Goal: Transaction & Acquisition: Purchase product/service

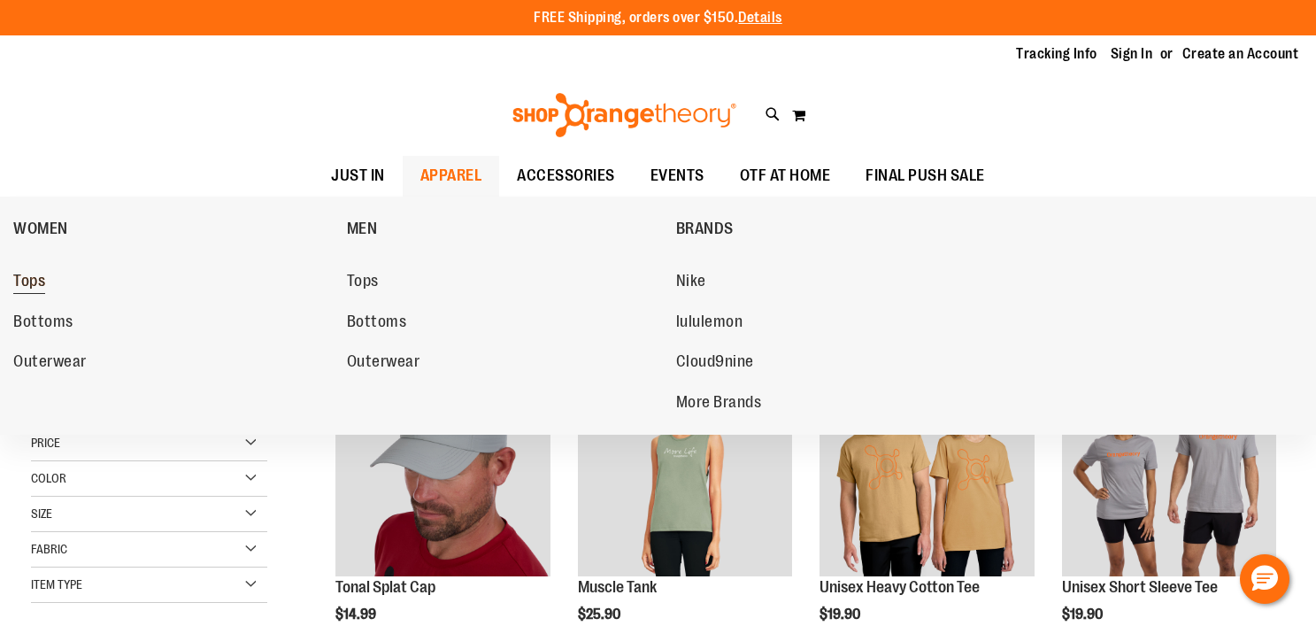
click at [27, 288] on span "Tops" at bounding box center [29, 283] width 32 height 22
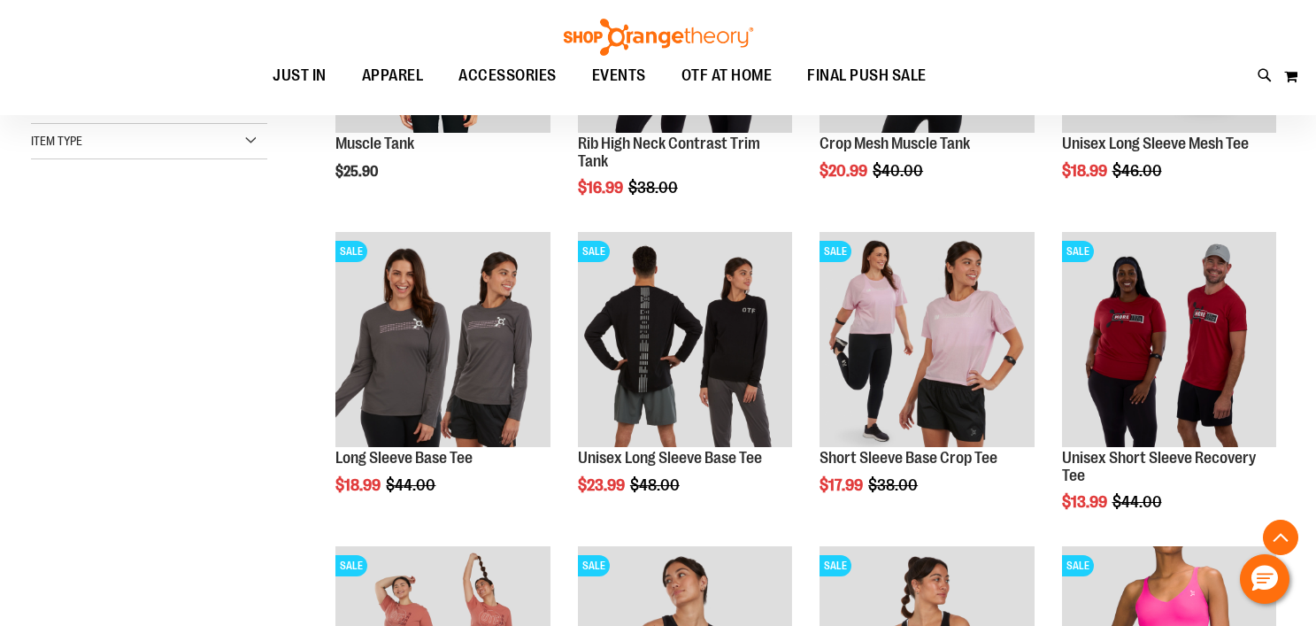
scroll to position [555, 0]
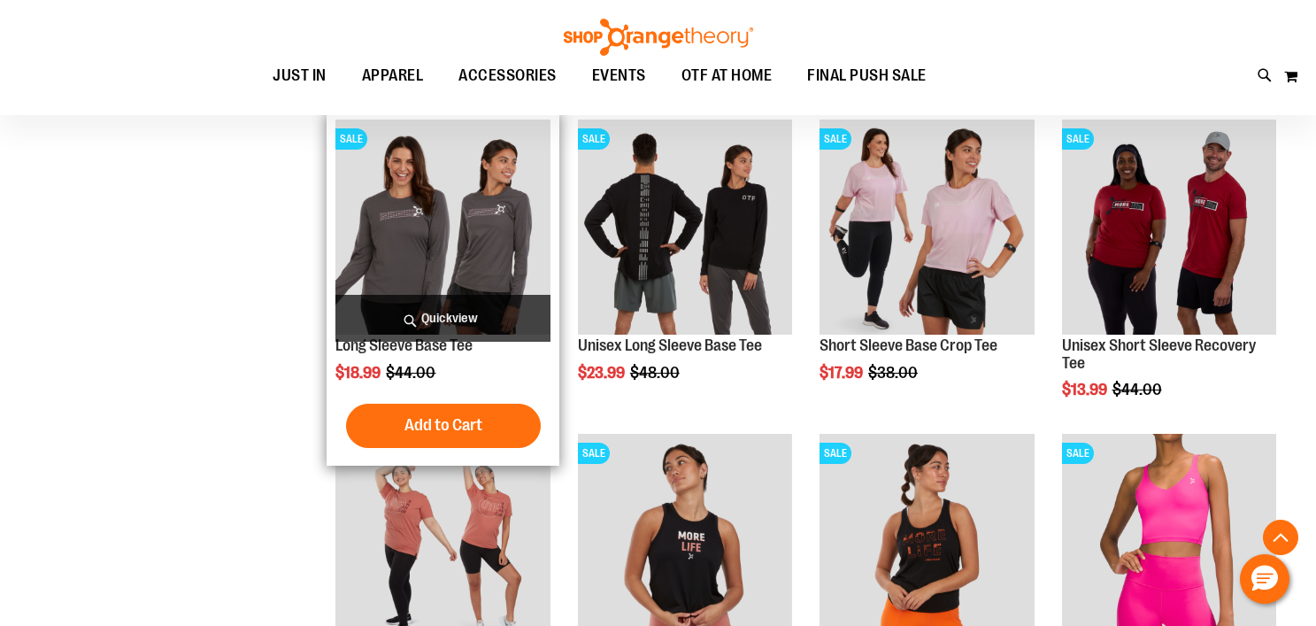
click at [444, 285] on img "product" at bounding box center [442, 226] width 214 height 214
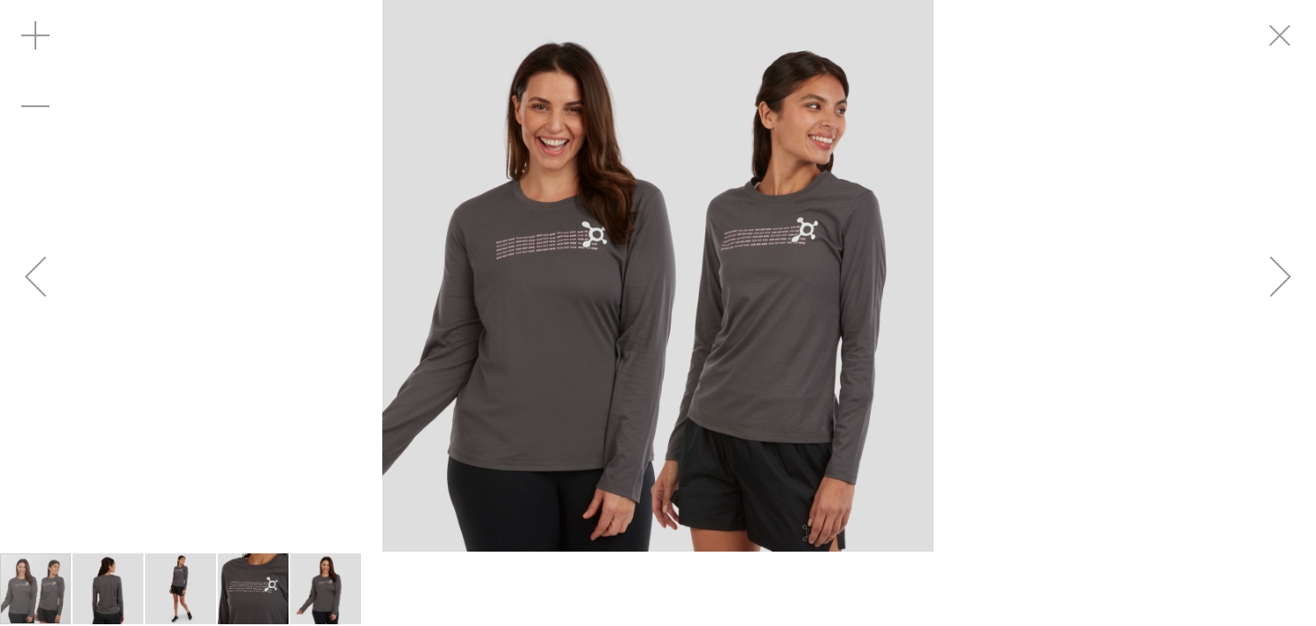
click at [262, 590] on img "image 4 of 5" at bounding box center [253, 588] width 71 height 71
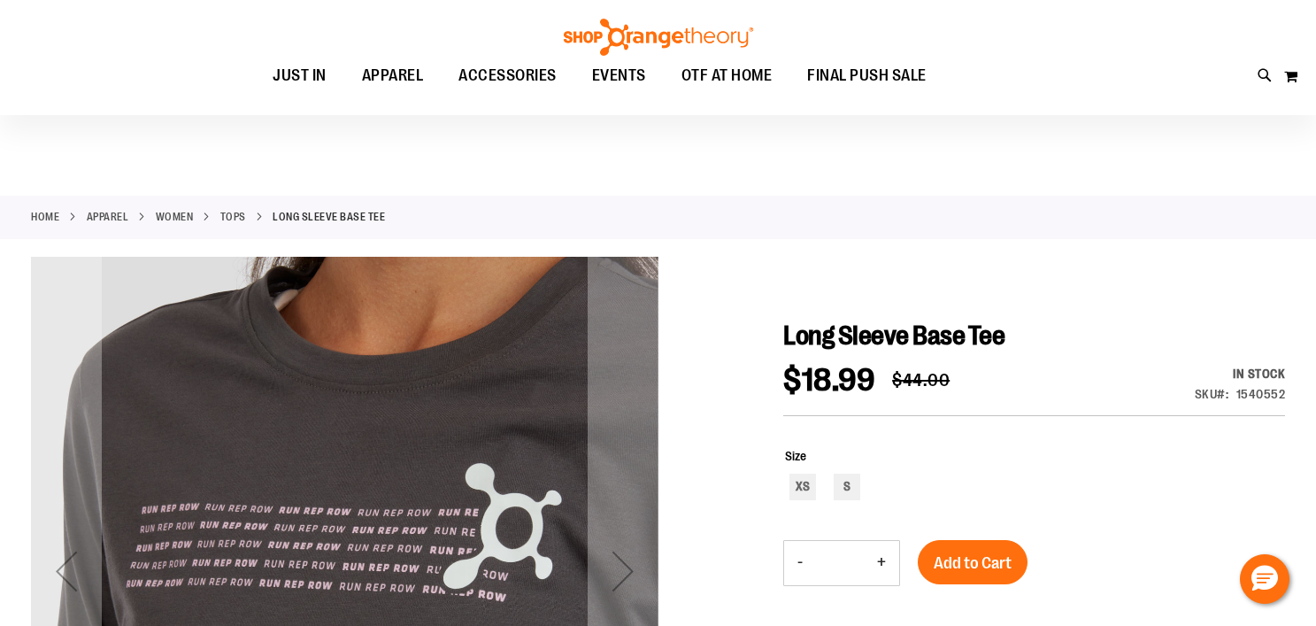
scroll to position [112, 0]
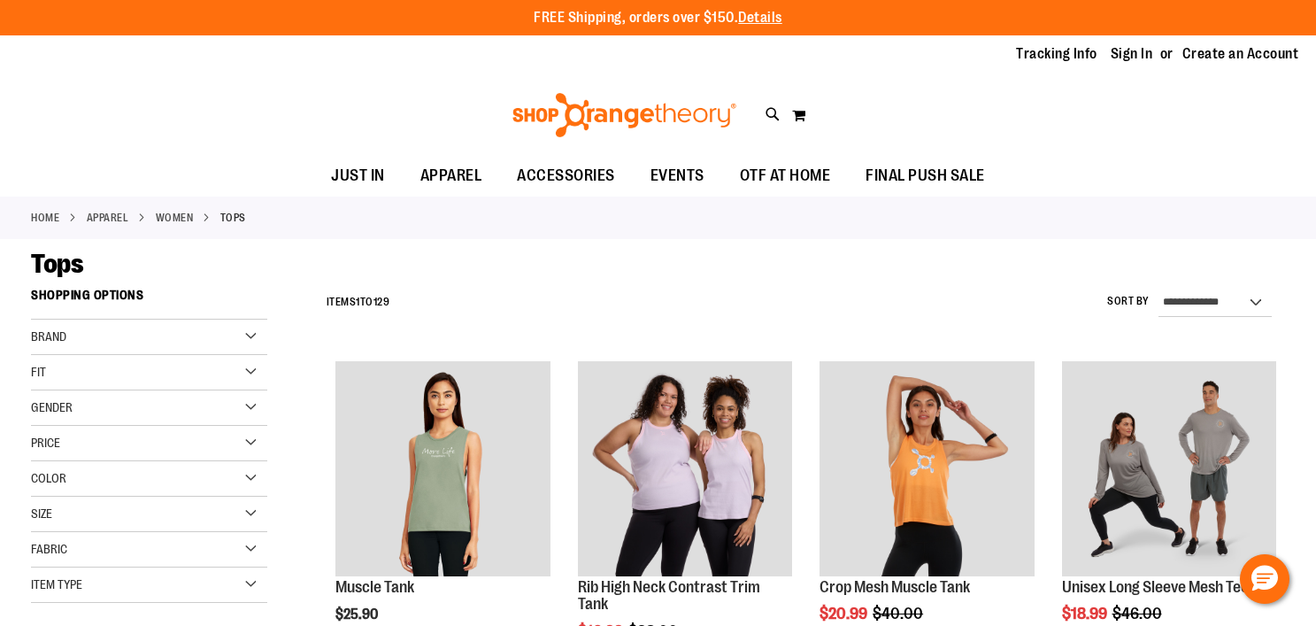
scroll to position [555, 0]
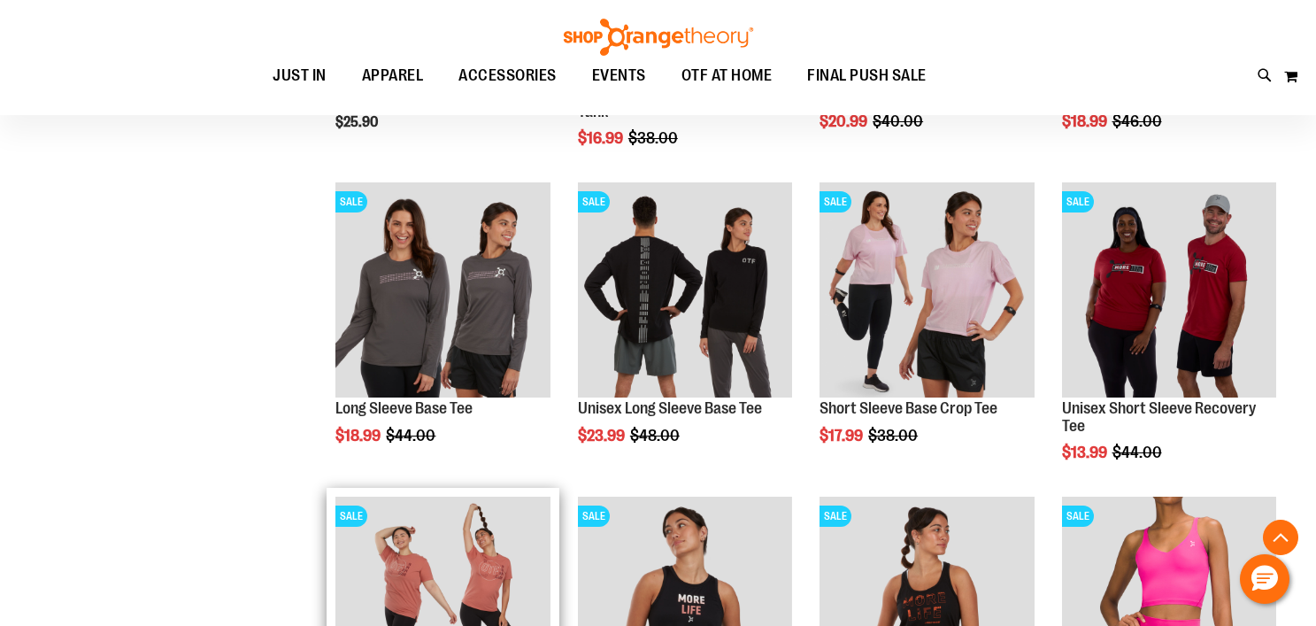
scroll to position [289, 0]
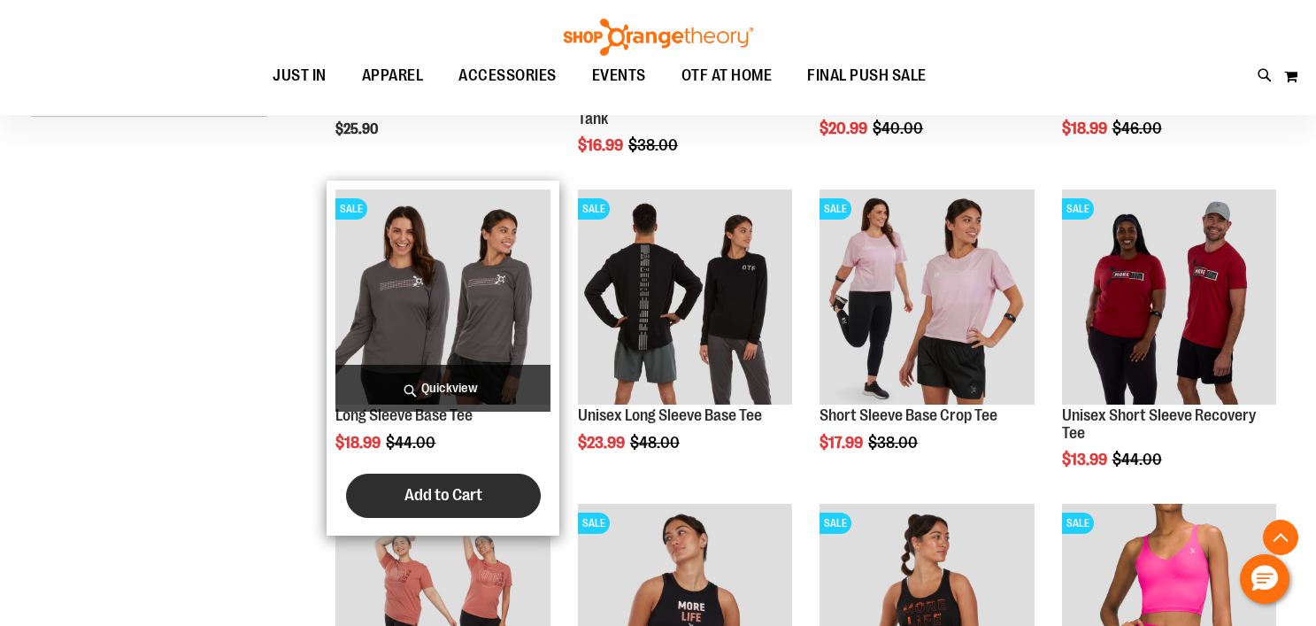
click at [455, 489] on span "Add to Cart" at bounding box center [444, 494] width 78 height 19
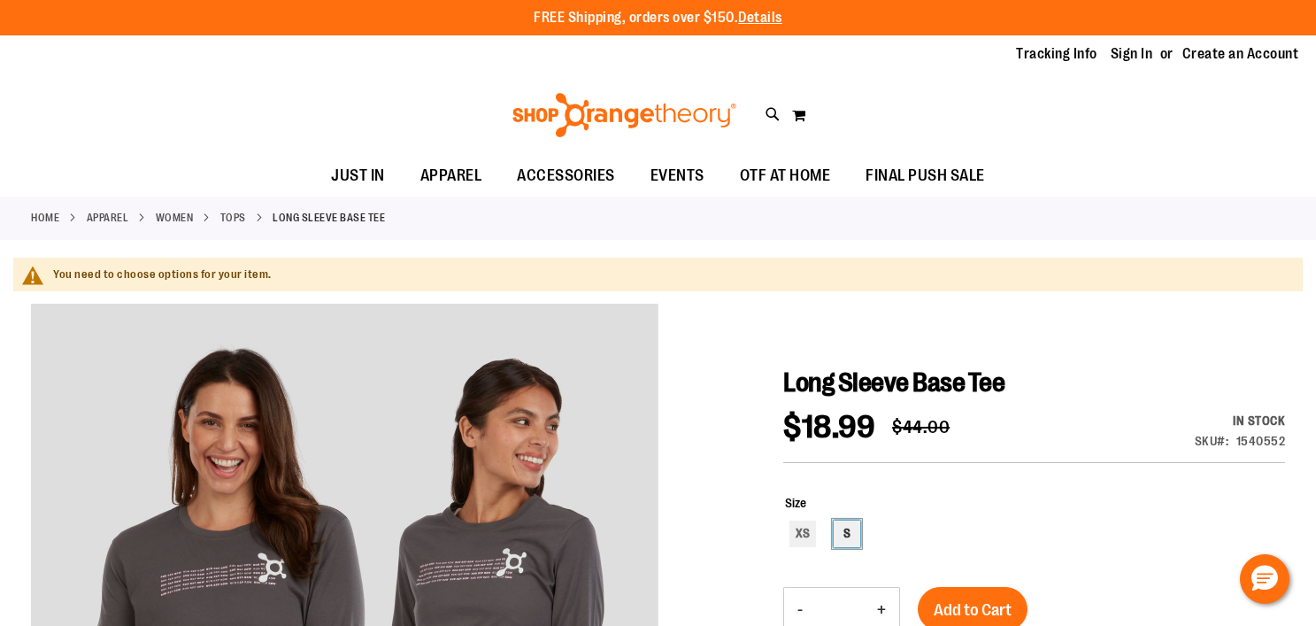
click at [840, 521] on div "S" at bounding box center [847, 533] width 27 height 27
type input "***"
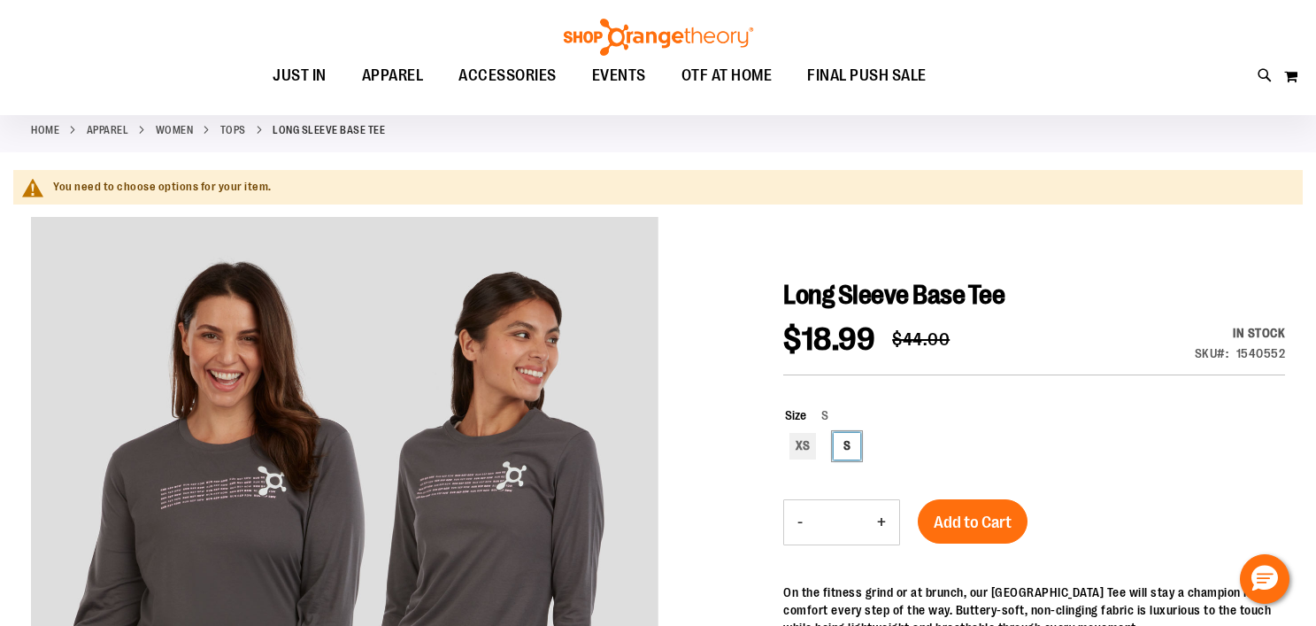
scroll to position [89, 0]
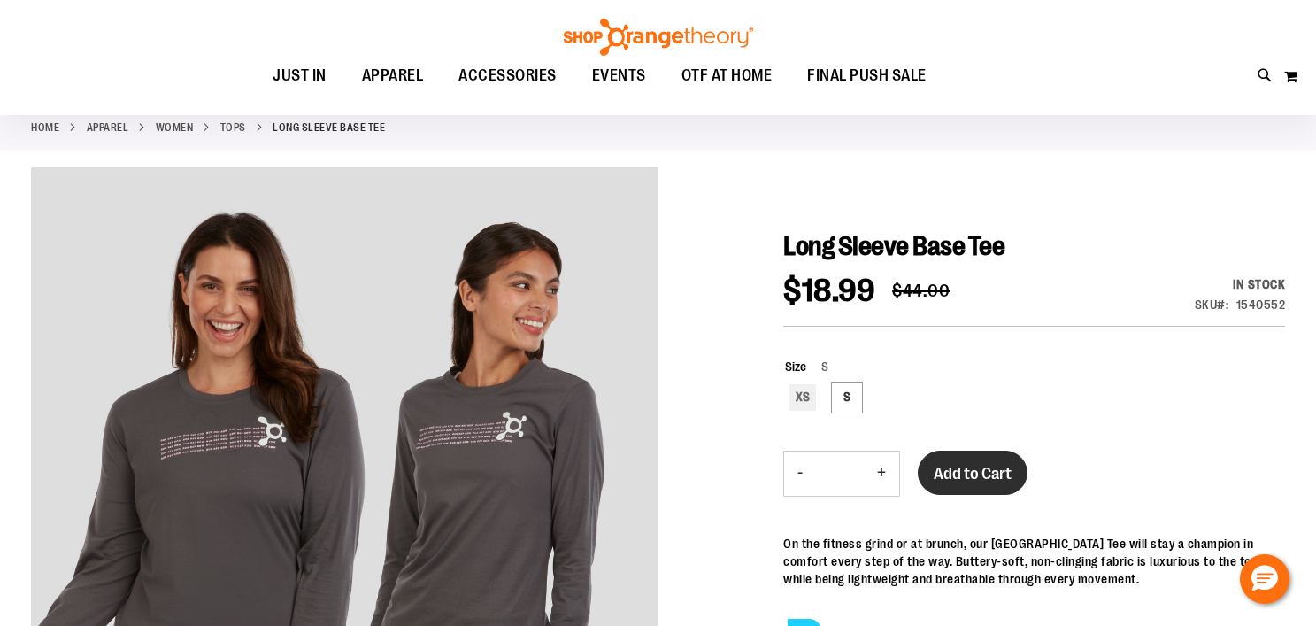
click at [963, 483] on button "Add to Cart" at bounding box center [973, 473] width 110 height 44
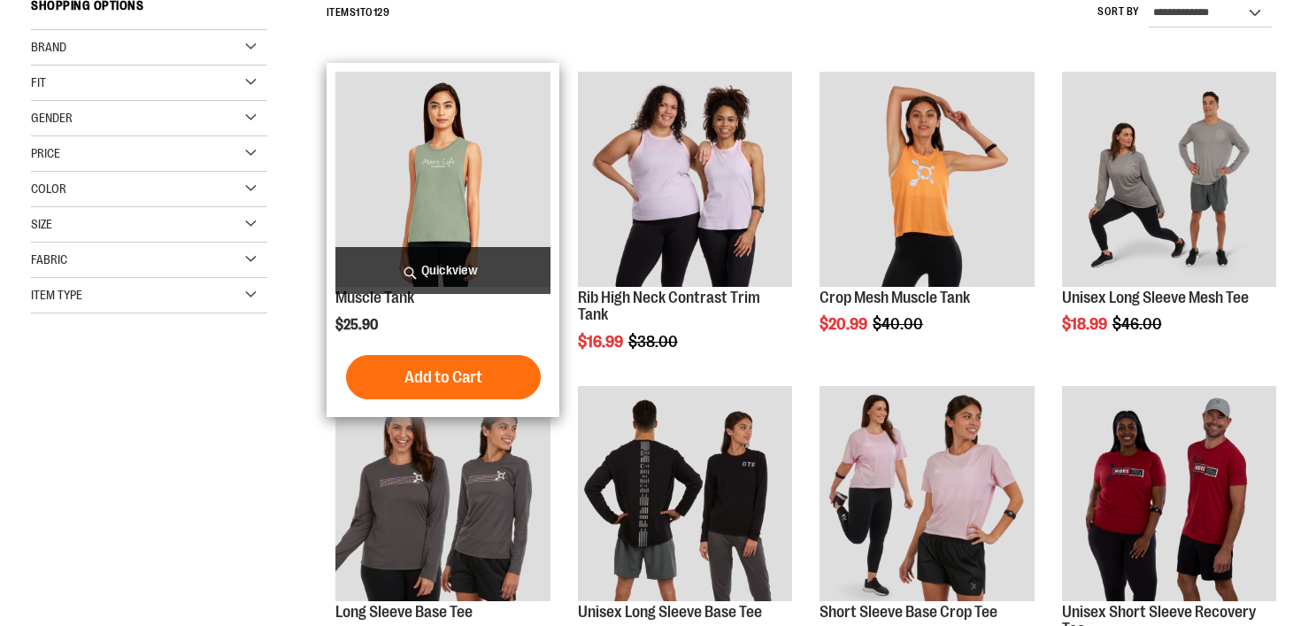
scroll to position [289, 0]
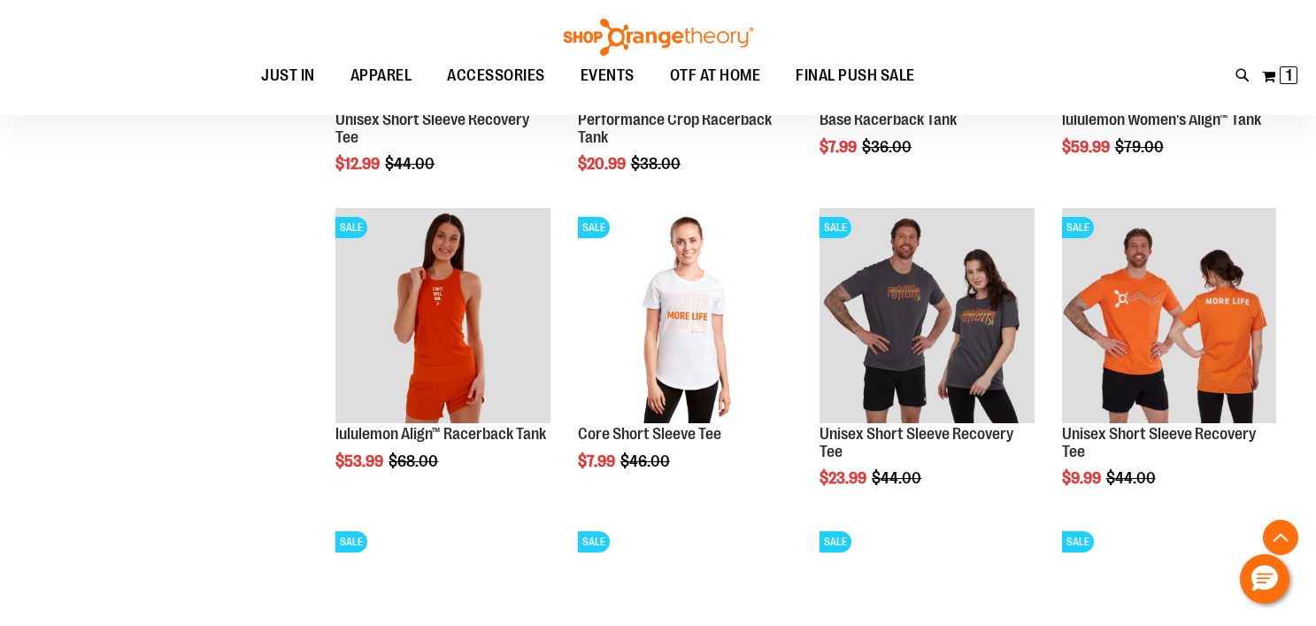
scroll to position [910, 0]
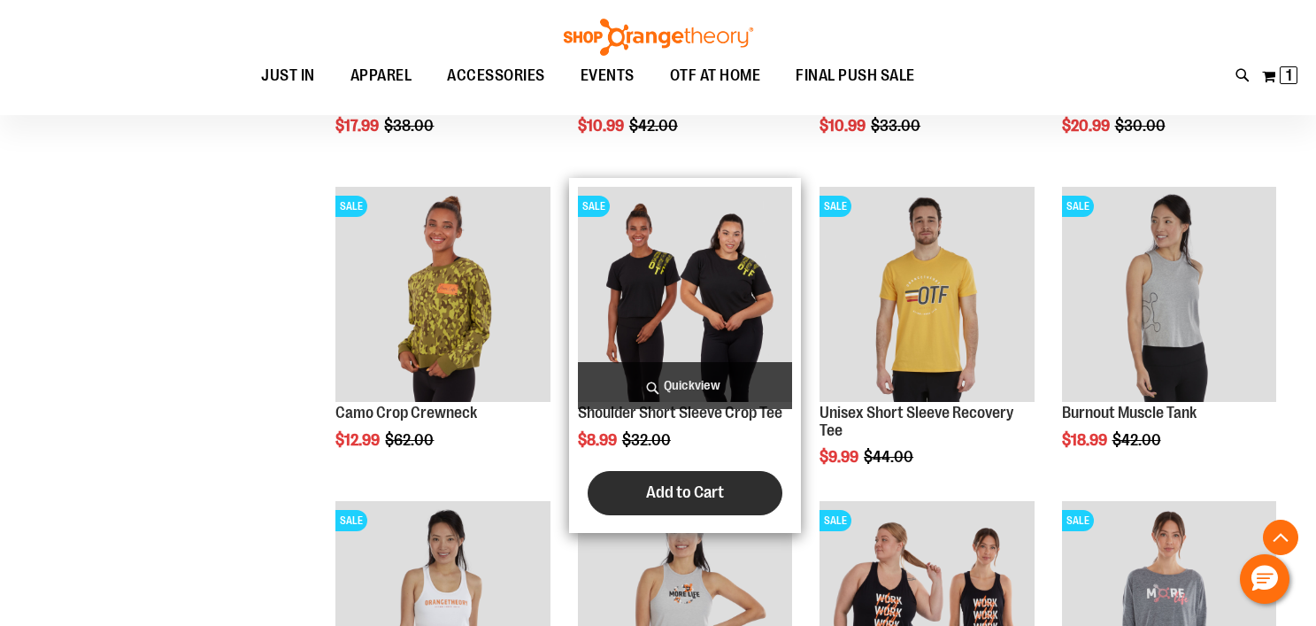
scroll to position [1894, 0]
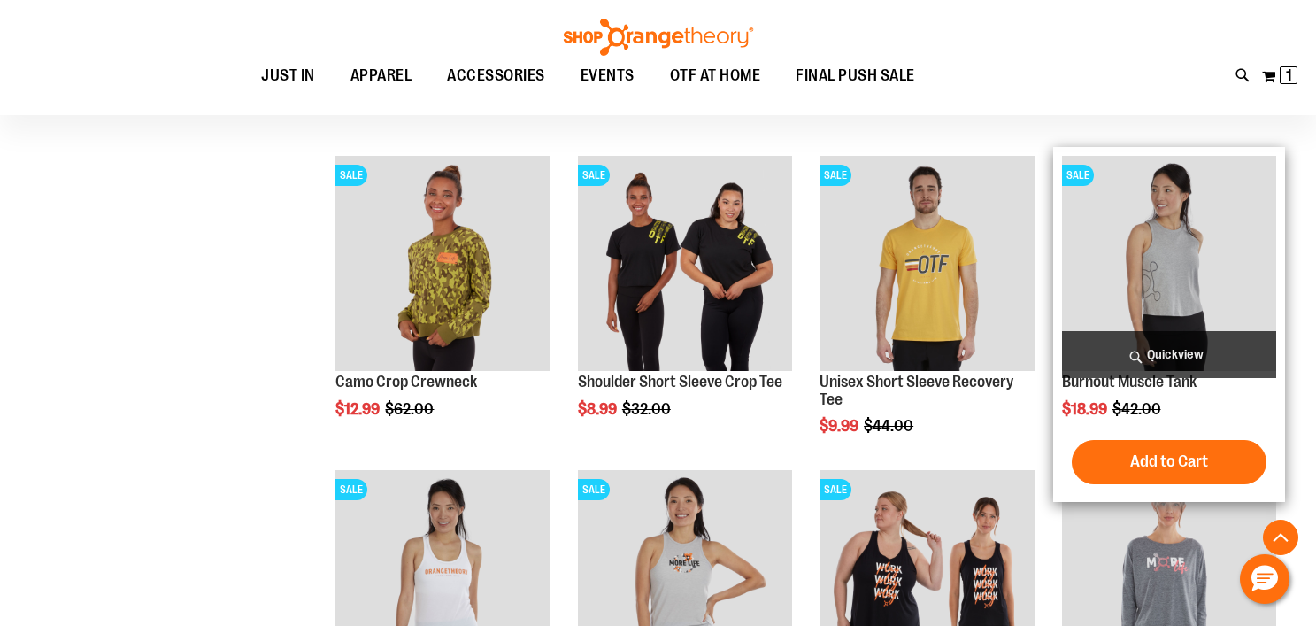
click at [1183, 280] on img "product" at bounding box center [1169, 263] width 214 height 214
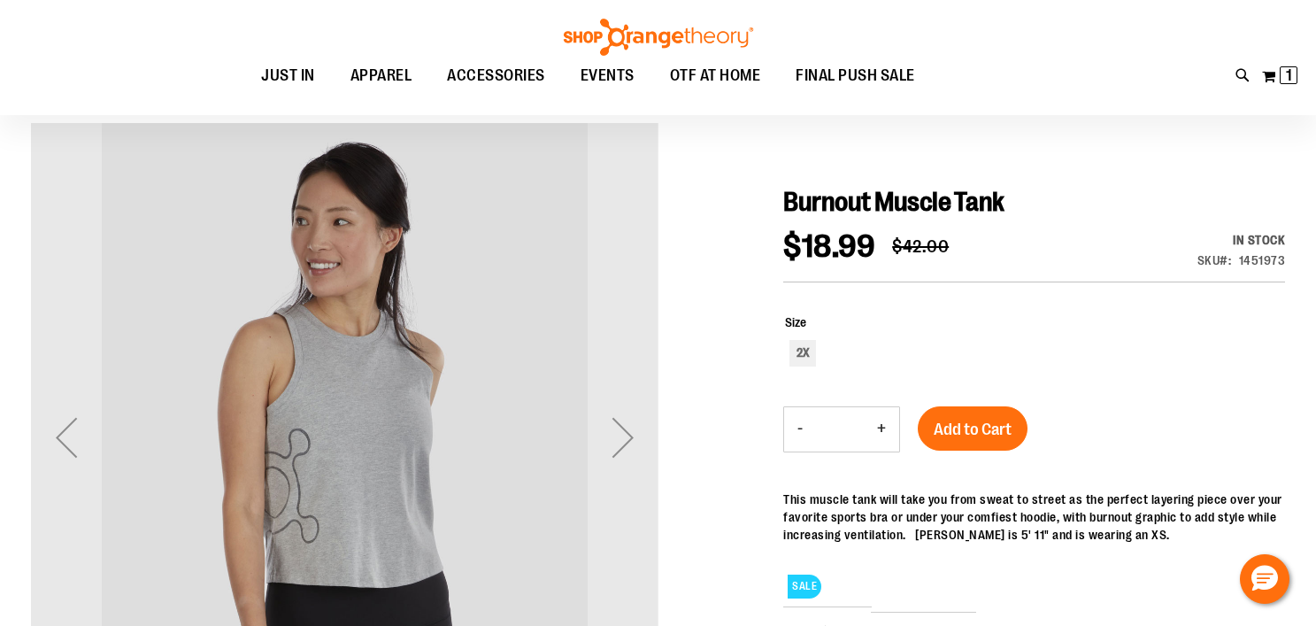
scroll to position [139, 0]
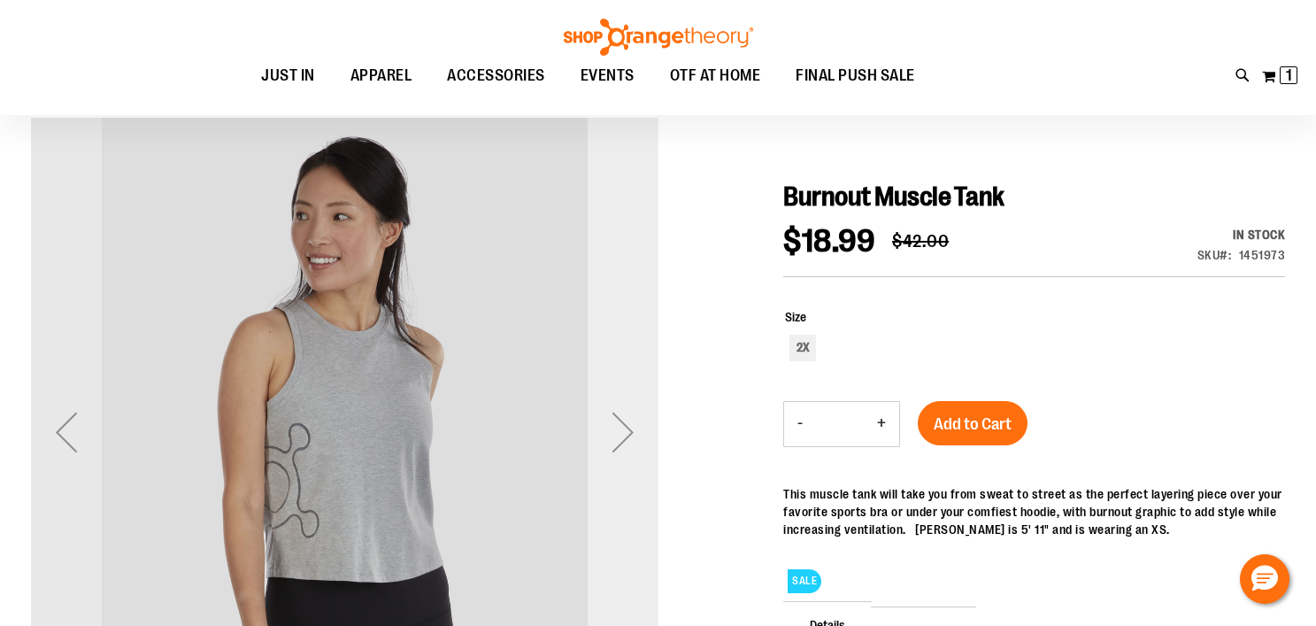
click at [613, 436] on div "Next" at bounding box center [623, 432] width 71 height 71
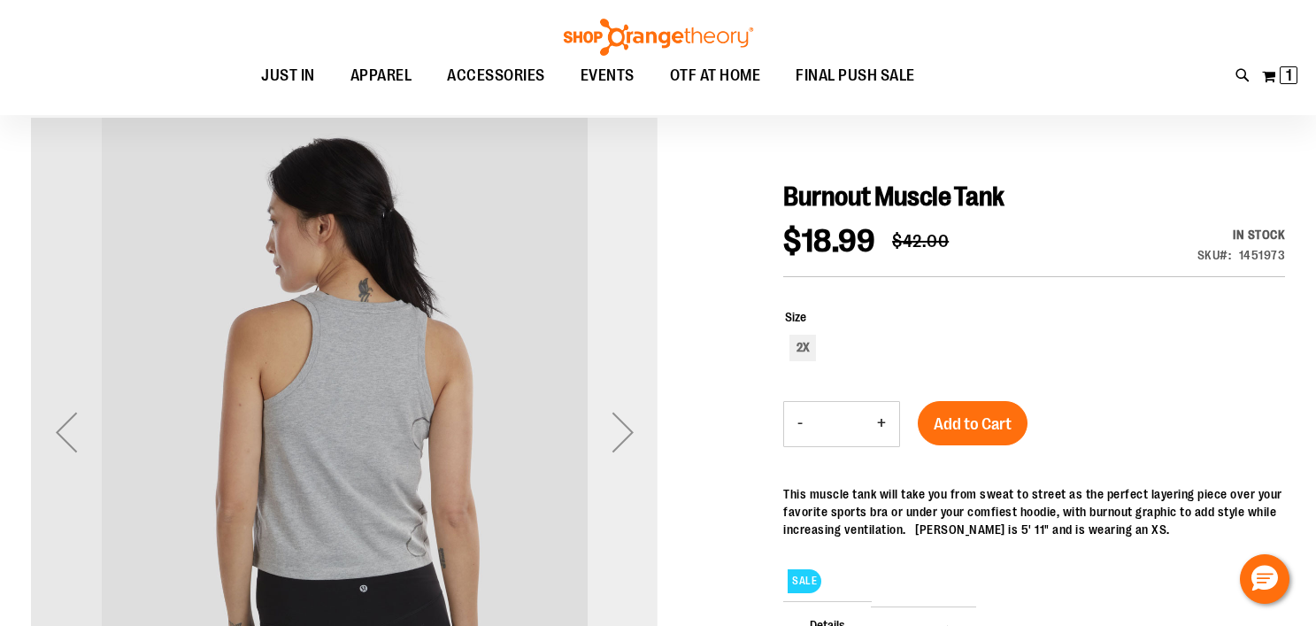
click at [613, 436] on div "Next" at bounding box center [623, 432] width 71 height 71
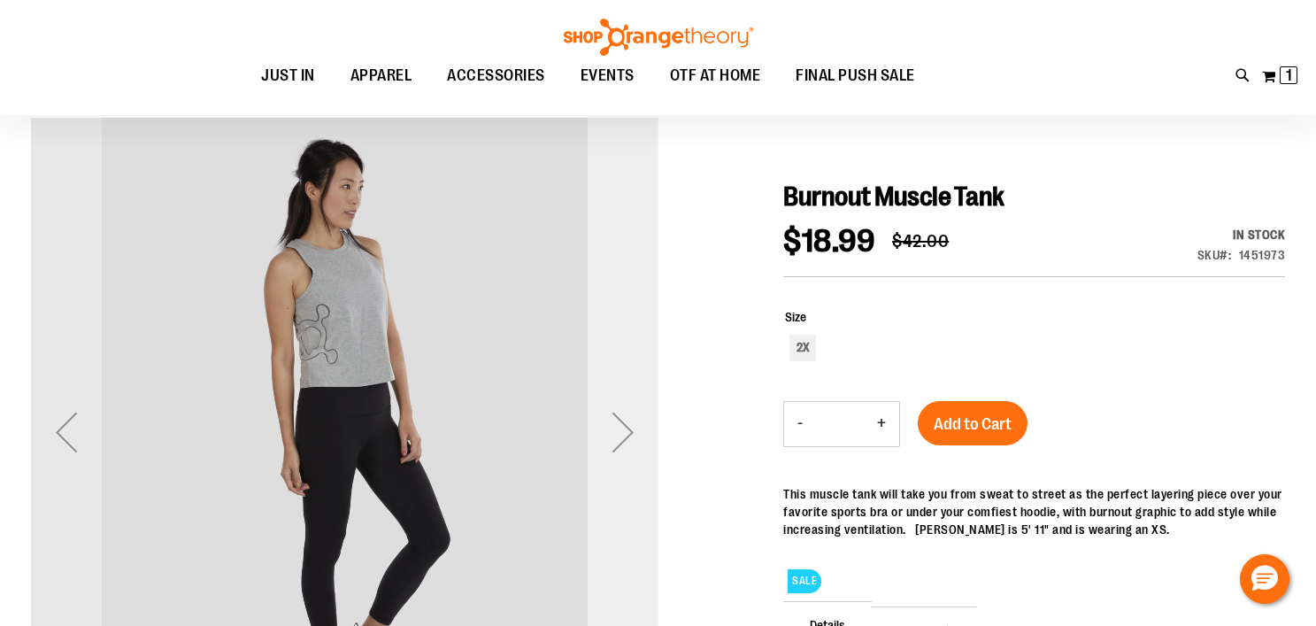
click at [613, 436] on div "Next" at bounding box center [623, 432] width 71 height 71
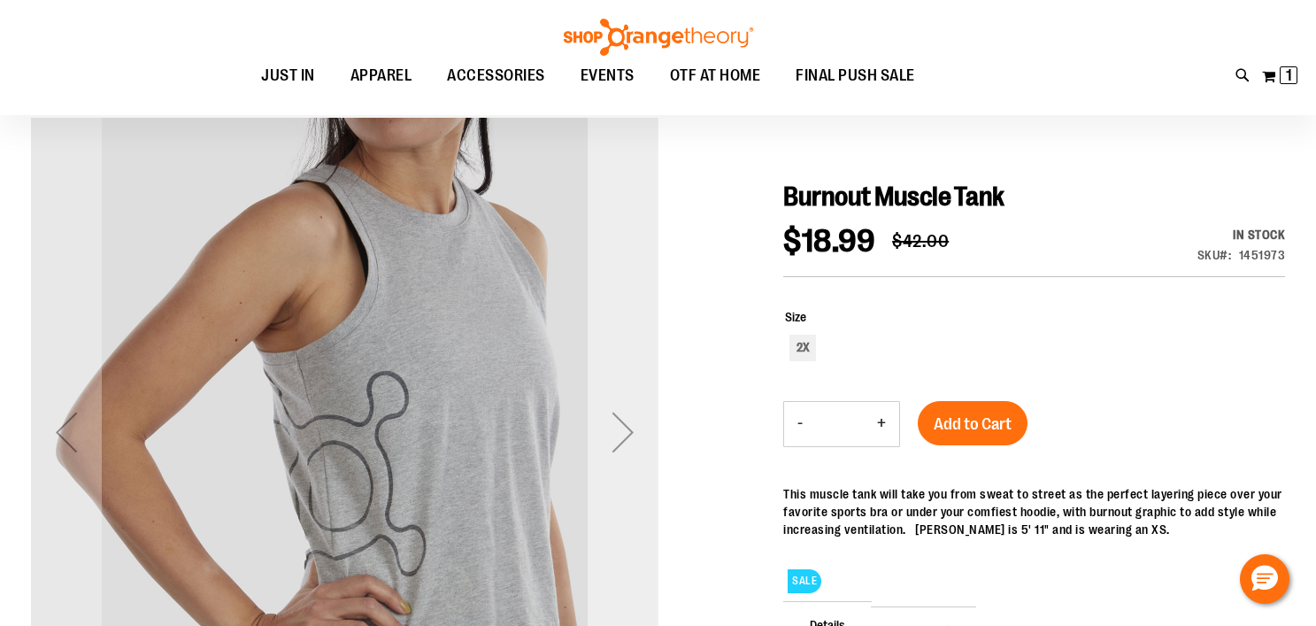
click at [613, 436] on div "Next" at bounding box center [623, 432] width 71 height 71
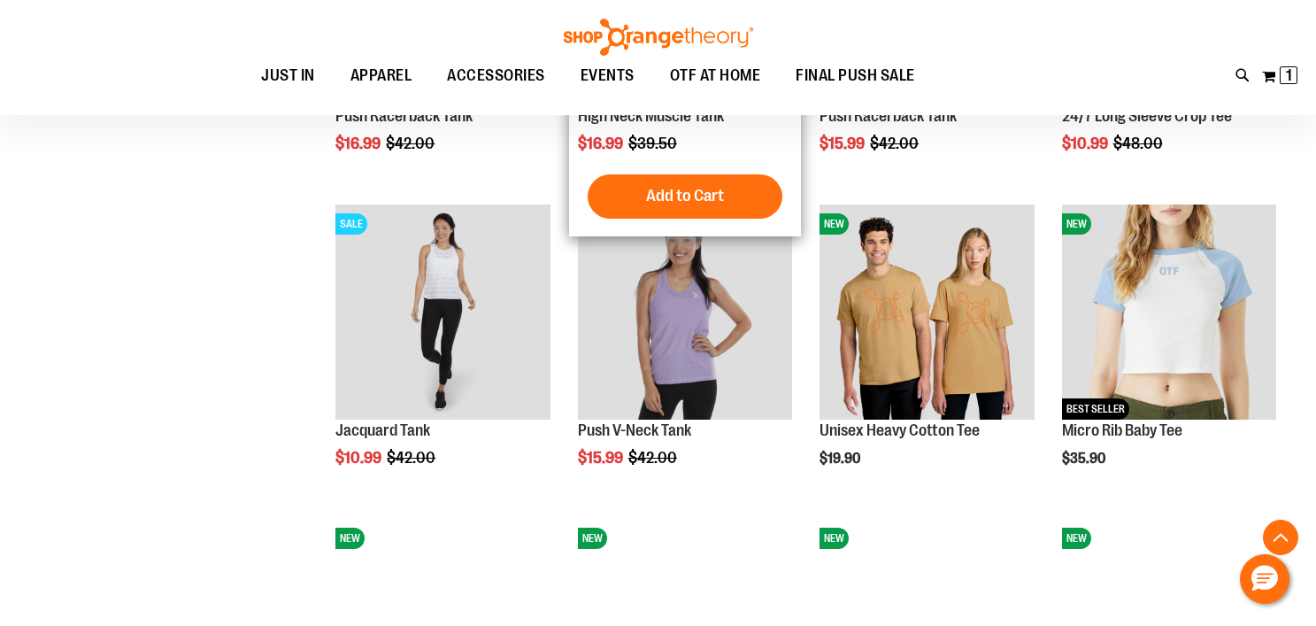
scroll to position [634, 0]
